Goal: Navigation & Orientation: Find specific page/section

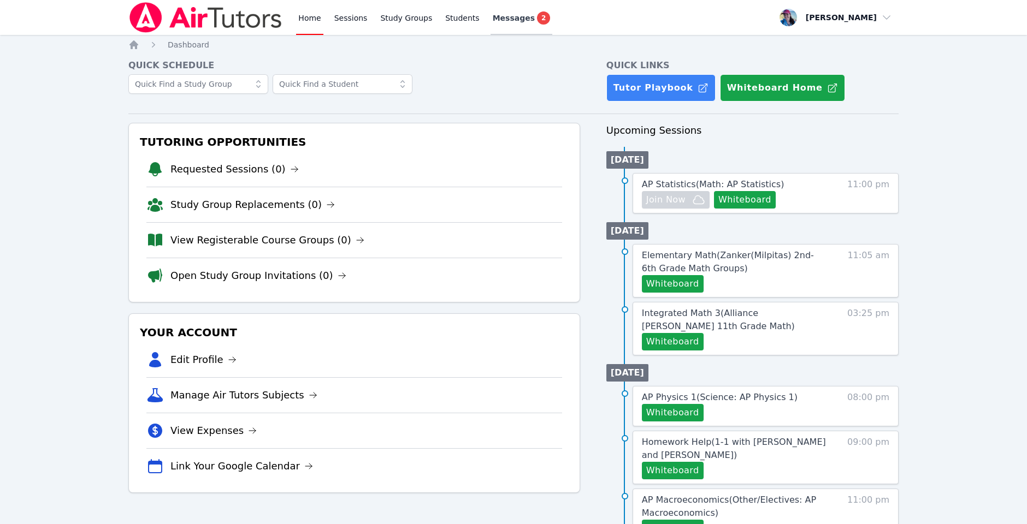
click at [507, 26] on link "Messages 2" at bounding box center [522, 17] width 62 height 35
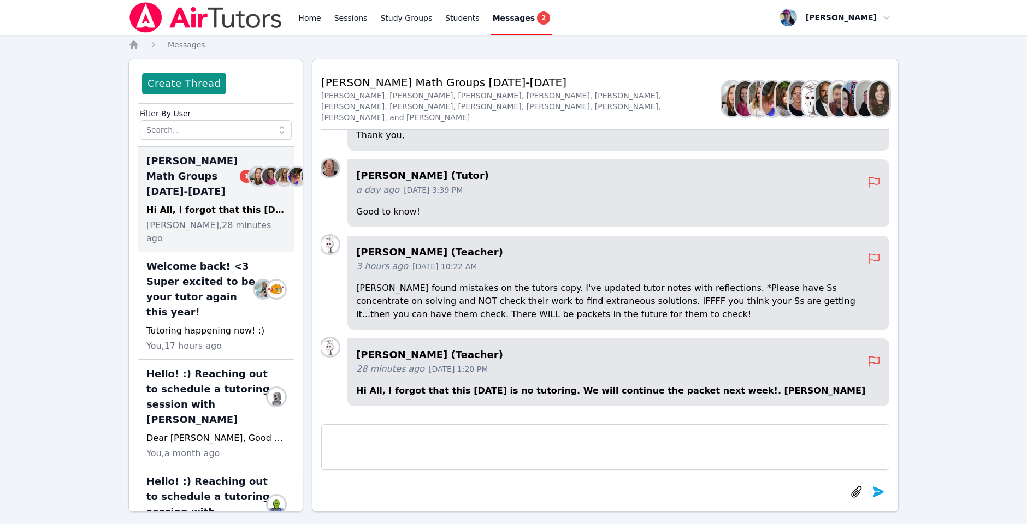
click at [291, 20] on div "Home Sessions Study Groups Students Messages 2" at bounding box center [340, 17] width 424 height 35
click at [302, 20] on link "Home" at bounding box center [309, 17] width 27 height 35
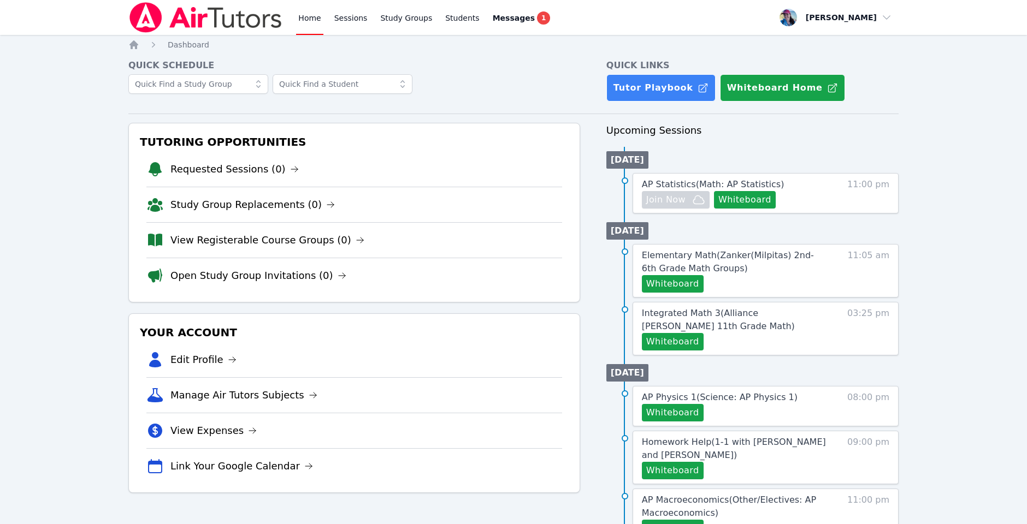
click at [649, 70] on h4 "Quick Links" at bounding box center [752, 65] width 292 height 13
click at [649, 82] on link "Tutor Playbook" at bounding box center [660, 87] width 109 height 27
